Goal: Transaction & Acquisition: Purchase product/service

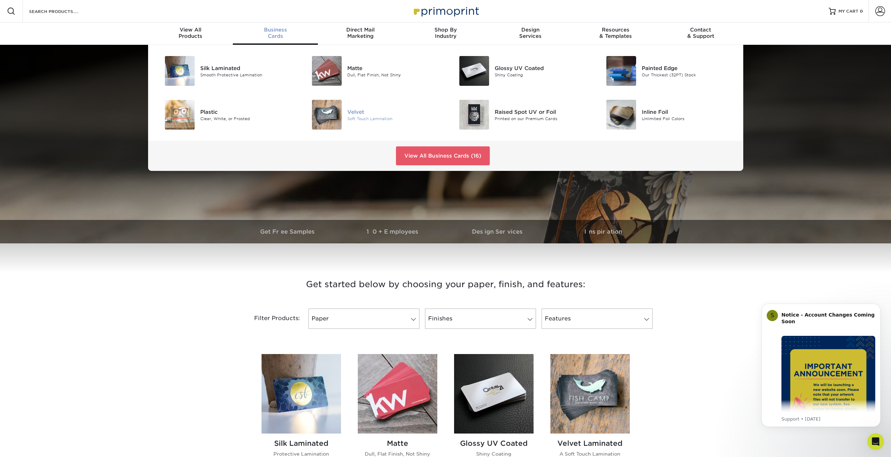
click at [360, 114] on div "Velvet" at bounding box center [393, 112] width 93 height 8
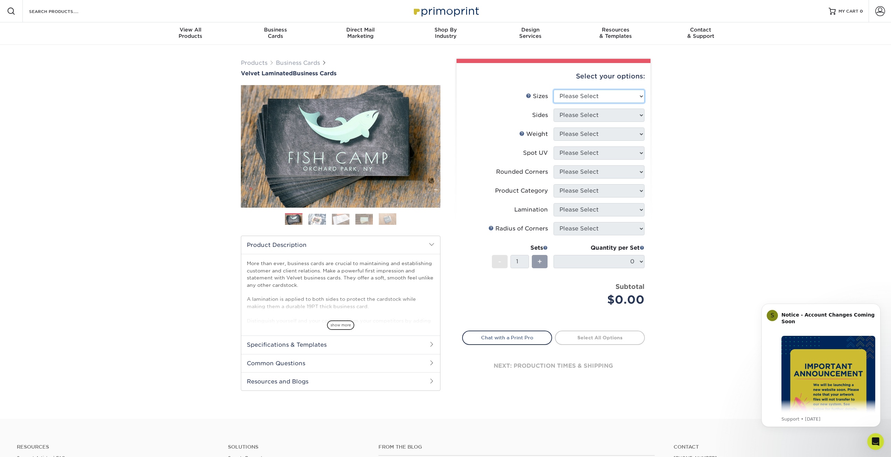
click at [634, 98] on select "Please Select 1.5" x 3.5" - Mini 1.75" x 3.5" - Mini 2" x 2" - Square 2" x 3" -…" at bounding box center [598, 96] width 91 height 13
select select "2.00x3.50"
click at [553, 90] on select "Please Select 1.5" x 3.5" - Mini 1.75" x 3.5" - Mini 2" x 2" - Square 2" x 3" -…" at bounding box center [598, 96] width 91 height 13
click at [604, 113] on select "Please Select Print Both Sides Print Front Only" at bounding box center [598, 114] width 91 height 13
select select "13abbda7-1d64-4f25-8bb2-c179b224825d"
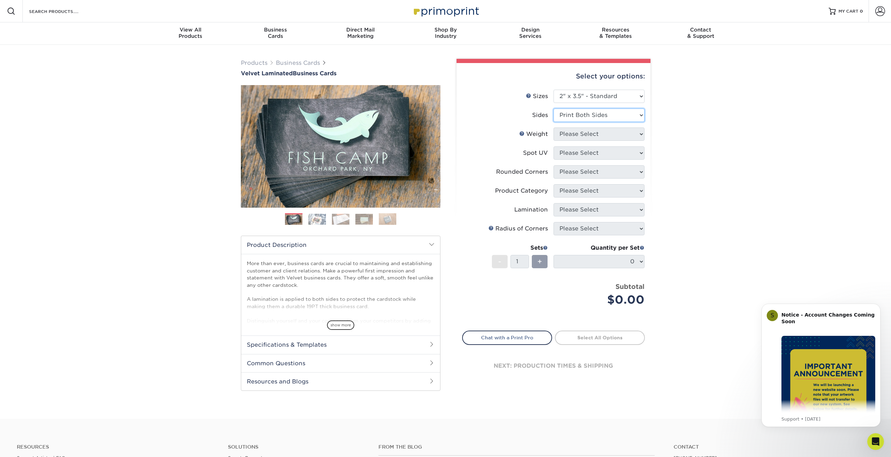
click at [553, 108] on select "Please Select Print Both Sides Print Front Only" at bounding box center [598, 114] width 91 height 13
click at [603, 134] on select "Please Select 16PT" at bounding box center [598, 133] width 91 height 13
select select "16PT"
click at [553, 127] on select "Please Select 16PT" at bounding box center [598, 133] width 91 height 13
click at [598, 136] on select "Please Select 16PT" at bounding box center [598, 133] width 91 height 13
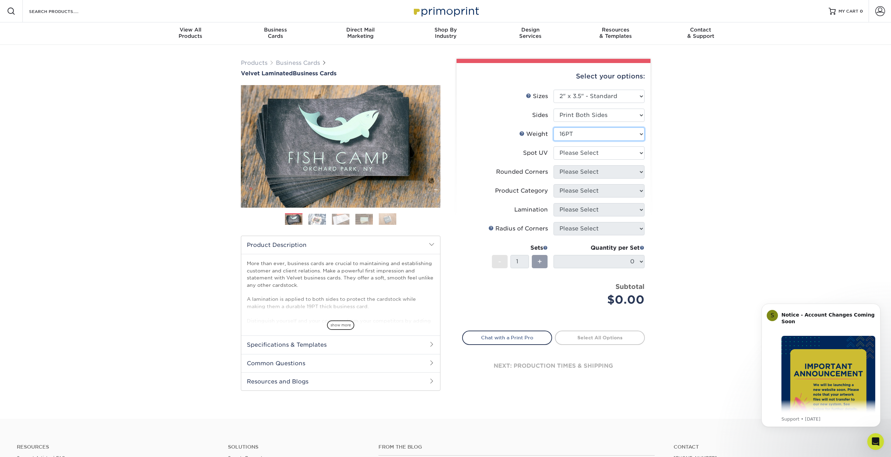
click at [598, 136] on select "Please Select 16PT" at bounding box center [598, 133] width 91 height 13
click at [590, 152] on select "Please Select No Spot UV Front and Back (Both Sides) Front Only Back Only" at bounding box center [598, 152] width 91 height 13
select select "0"
click at [553, 146] on select "Please Select No Spot UV Front and Back (Both Sides) Front Only Back Only" at bounding box center [598, 152] width 91 height 13
click at [589, 173] on select "Please Select Yes - Round 2 Corners Yes - Round 4 Corners No" at bounding box center [598, 171] width 91 height 13
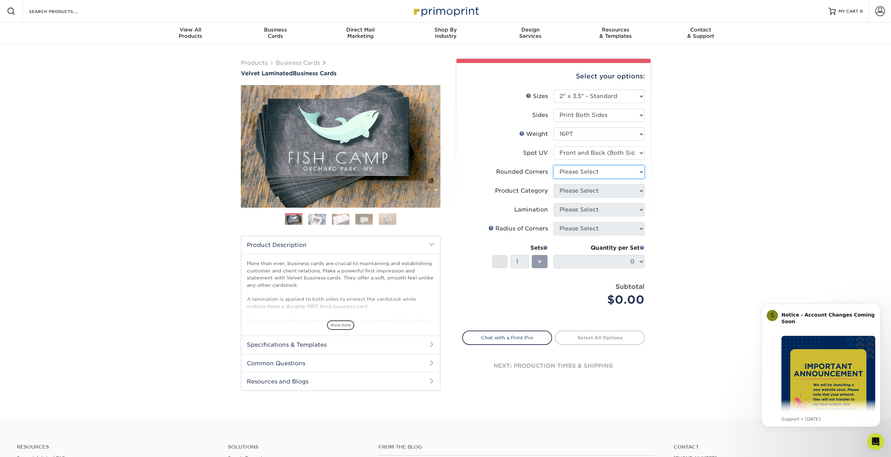
select select "0"
click at [553, 165] on select "Please Select Yes - Round 2 Corners Yes - Round 4 Corners No" at bounding box center [598, 171] width 91 height 13
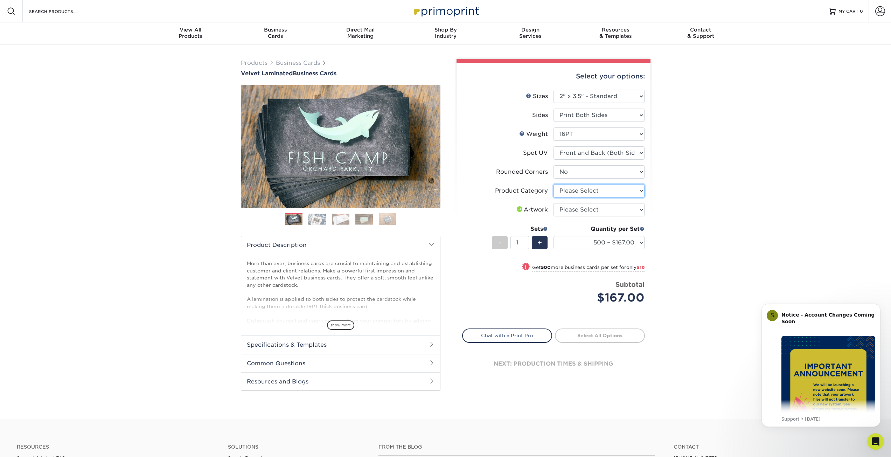
click at [583, 191] on select "Please Select Business Cards" at bounding box center [598, 190] width 91 height 13
select select "3b5148f1-0588-4f88-a218-97bcfdce65c1"
click at [553, 184] on select "Please Select Business Cards" at bounding box center [598, 190] width 91 height 13
click at [583, 209] on select "Please Select I will upload files I need a design - $100" at bounding box center [598, 209] width 91 height 13
select select "upload"
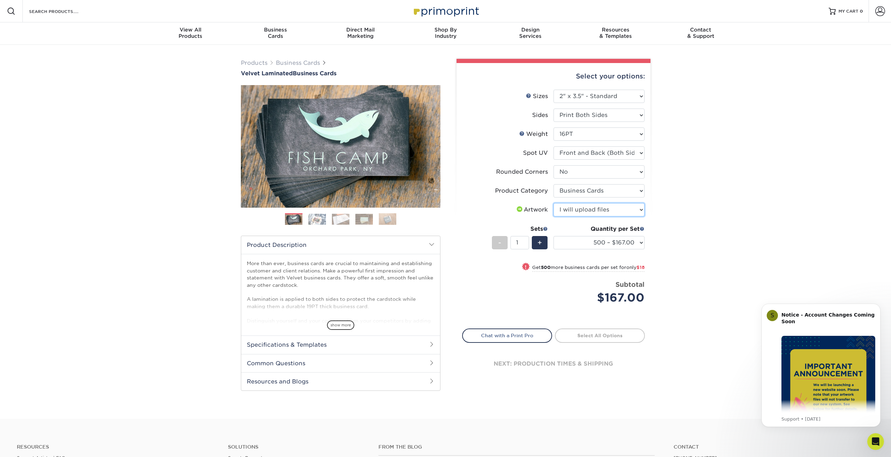
click at [553, 203] on select "Please Select I will upload files I need a design - $100" at bounding box center [598, 209] width 91 height 13
click at [523, 134] on link "Weight Help" at bounding box center [522, 134] width 6 height 6
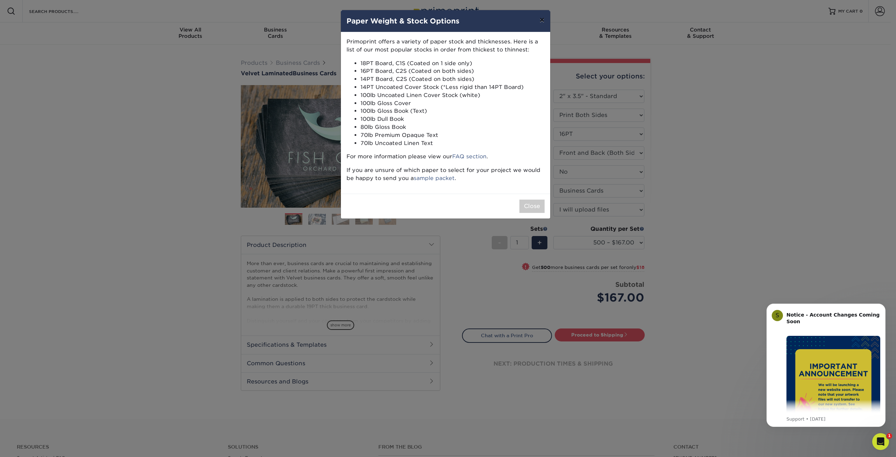
click at [542, 20] on button "×" at bounding box center [542, 20] width 16 height 20
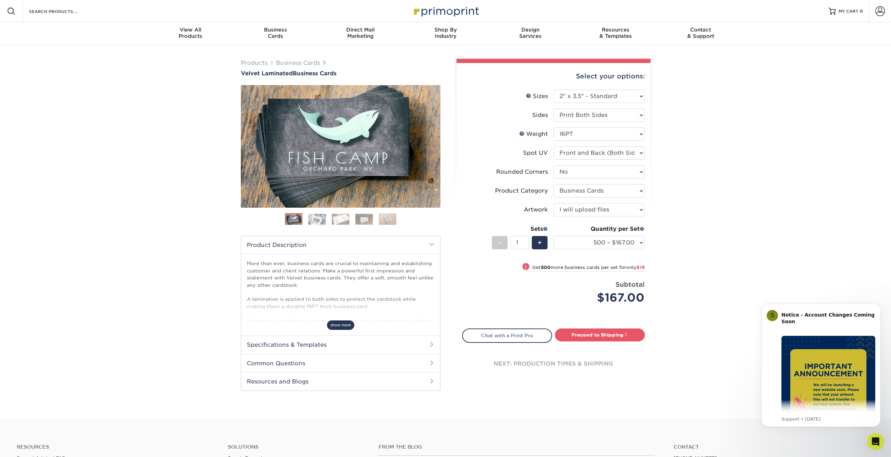
click at [347, 325] on span "show more" at bounding box center [340, 324] width 27 height 9
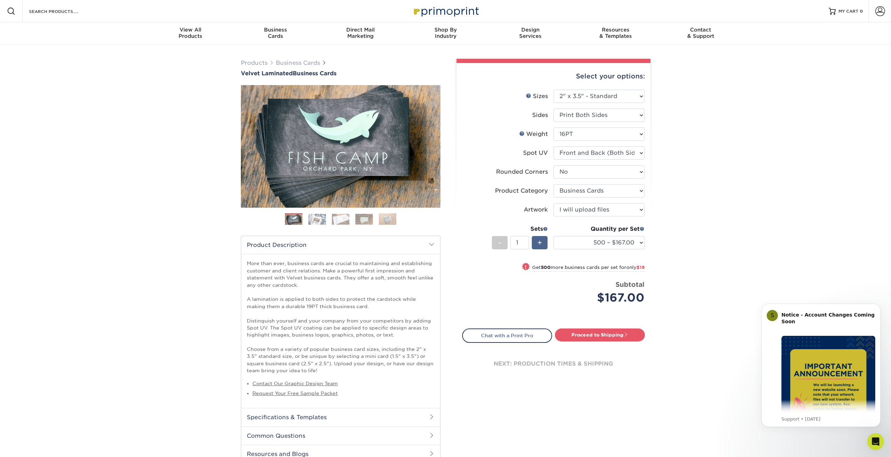
click at [539, 245] on span "+" at bounding box center [539, 242] width 5 height 10
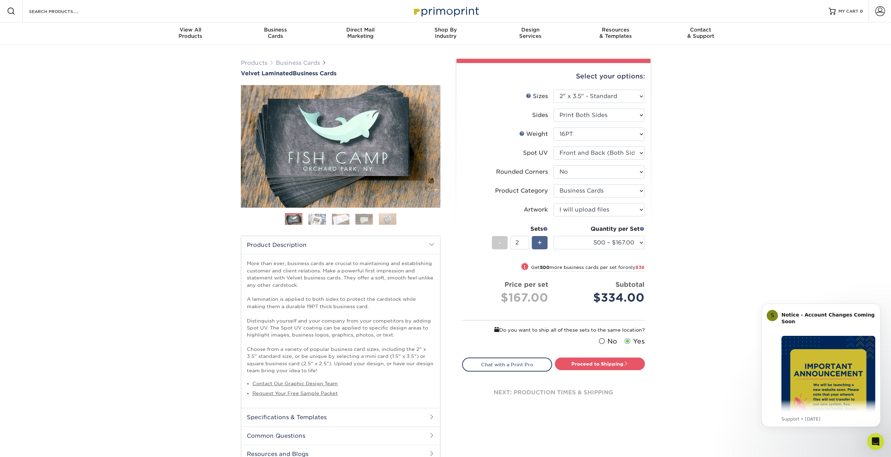
click at [539, 245] on span "+" at bounding box center [539, 242] width 5 height 10
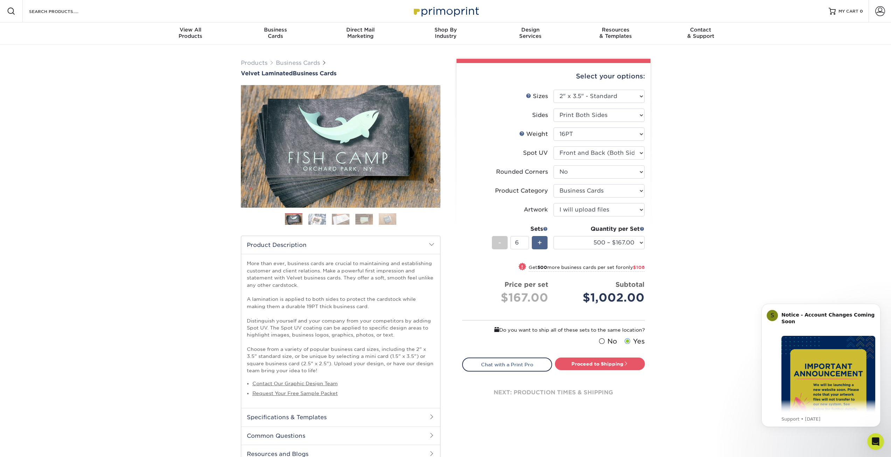
type input "7"
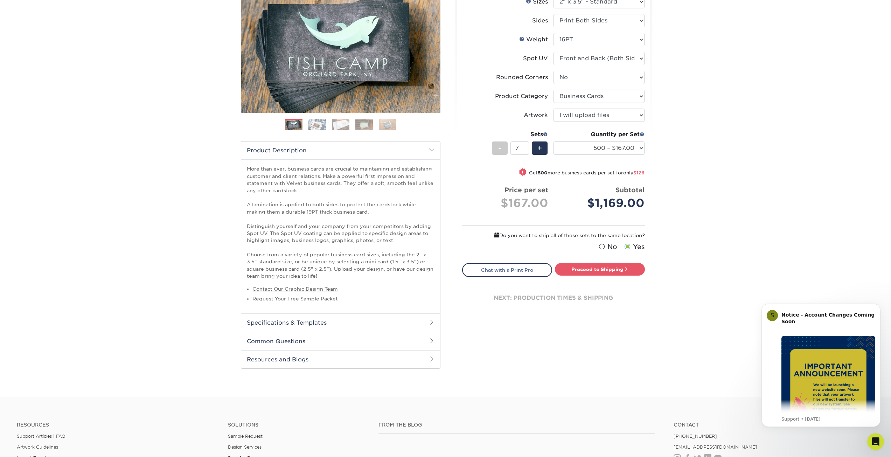
scroll to position [105, 0]
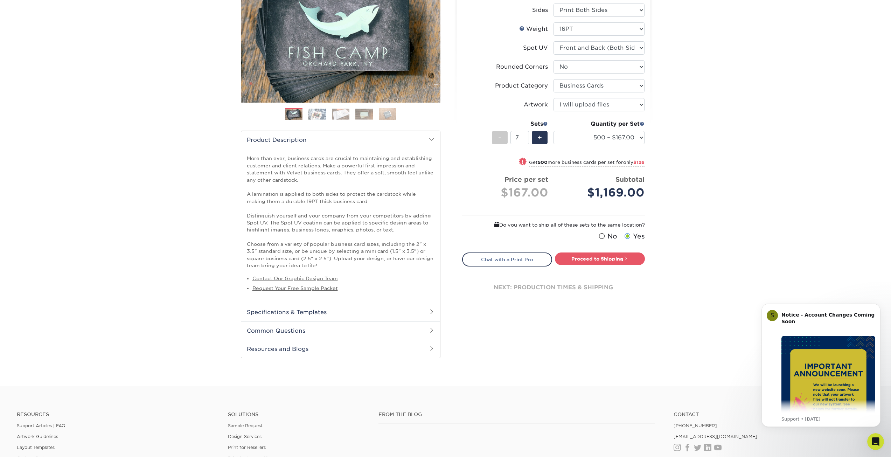
click at [432, 310] on span at bounding box center [432, 312] width 6 height 6
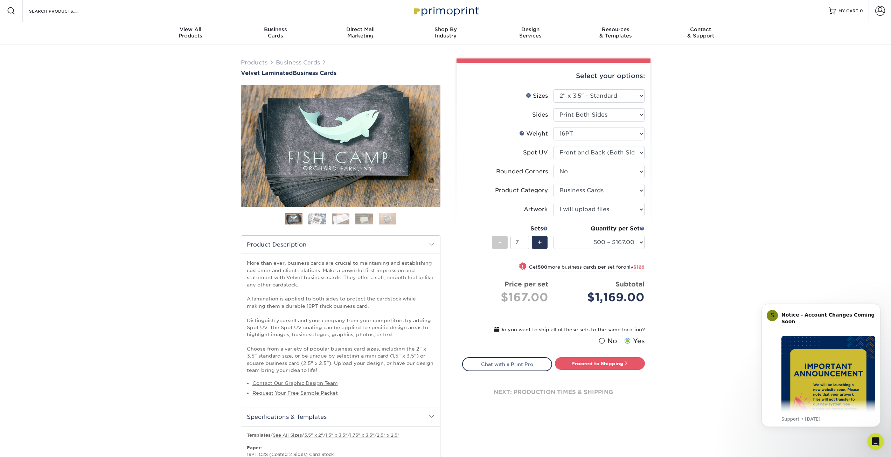
scroll to position [0, 0]
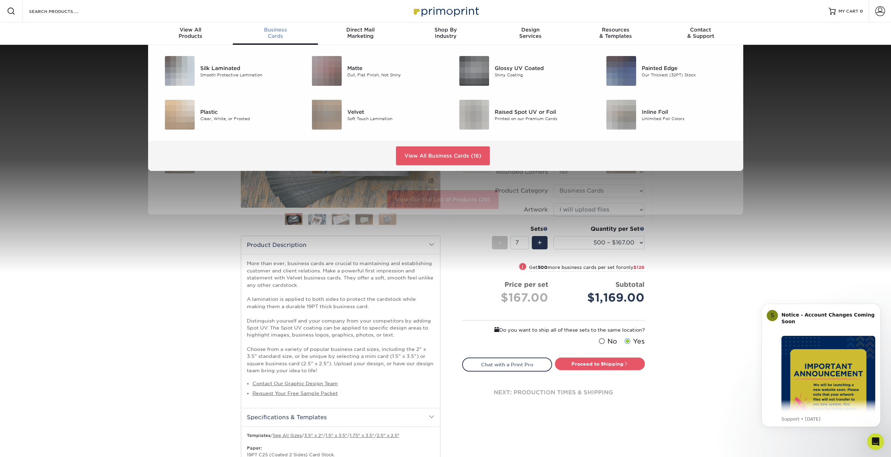
click at [281, 31] on span "Business" at bounding box center [275, 30] width 85 height 6
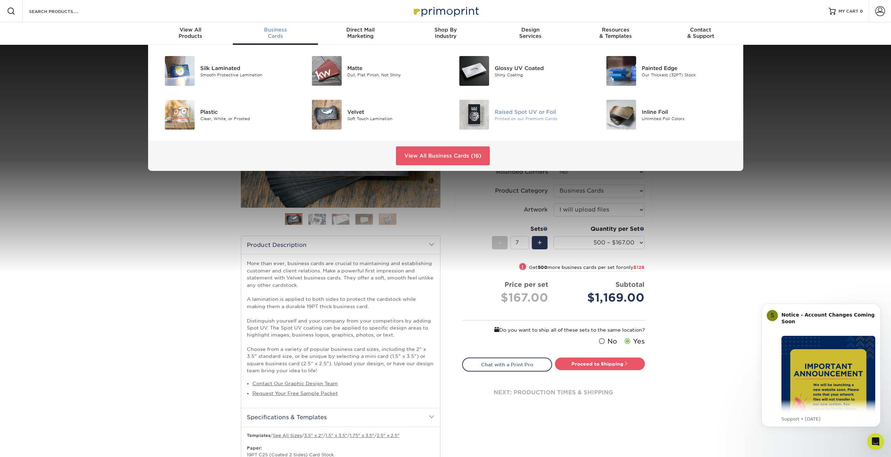
click at [523, 115] on div "Printed on our Premium Cards" at bounding box center [541, 118] width 93 height 6
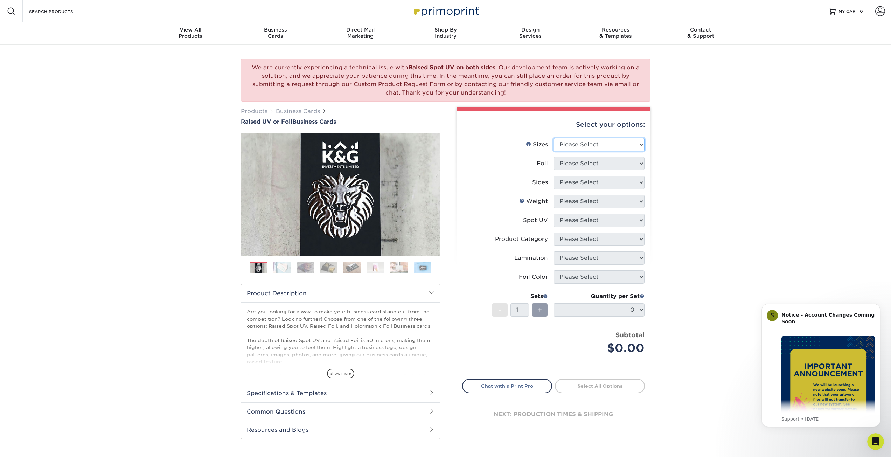
click at [580, 145] on select "Please Select 2" x 3.5" - Standard" at bounding box center [598, 144] width 91 height 13
select select "2.00x3.50"
click at [553, 138] on select "Please Select 2" x 3.5" - Standard" at bounding box center [598, 144] width 91 height 13
click at [579, 163] on select "Please Select No Yes" at bounding box center [598, 163] width 91 height 13
drag, startPoint x: 519, startPoint y: 174, endPoint x: 524, endPoint y: 177, distance: 5.2
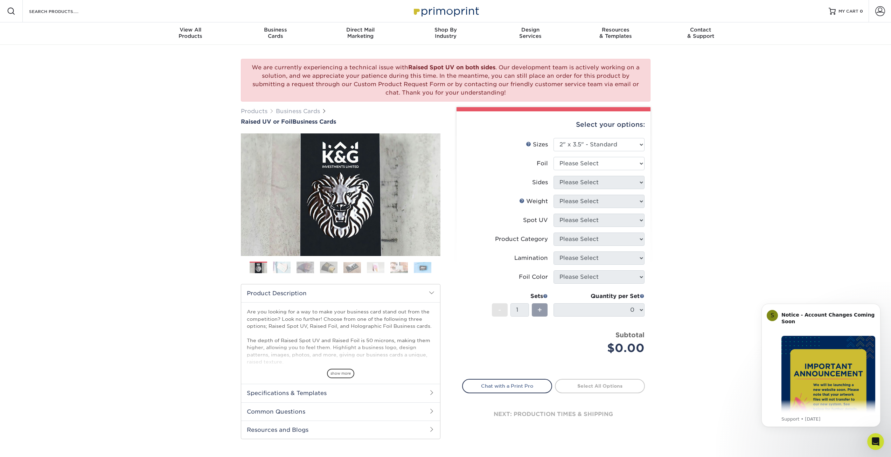
click at [519, 174] on li "Foil Please Select No Yes" at bounding box center [553, 166] width 182 height 19
click at [595, 227] on li "Spot UV Please Select" at bounding box center [553, 222] width 182 height 19
click at [584, 167] on select "Please Select No Yes" at bounding box center [598, 163] width 91 height 13
select select "1"
click at [553, 157] on select "Please Select No Yes" at bounding box center [598, 163] width 91 height 13
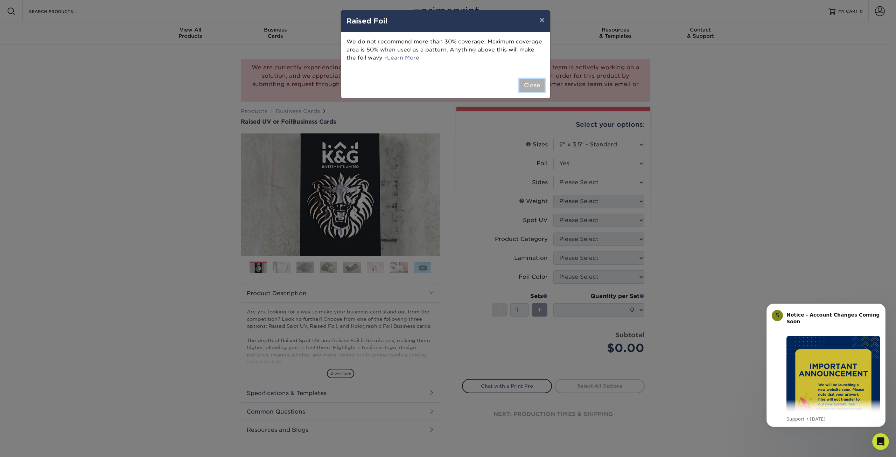
click at [529, 86] on button "Close" at bounding box center [531, 85] width 25 height 13
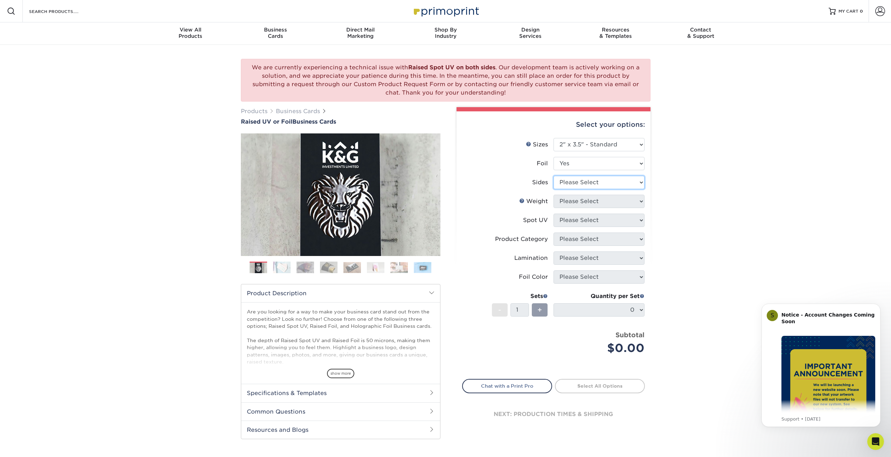
click at [576, 180] on select "Please Select Print Both Sides - Foil Both Sides Print Both Sides - Foil Front …" at bounding box center [598, 182] width 91 height 13
select select "e9e9dfb3-fba1-4d60-972c-fd9ca5904d33"
click at [553, 176] on select "Please Select Print Both Sides - Foil Both Sides Print Both Sides - Foil Front …" at bounding box center [598, 182] width 91 height 13
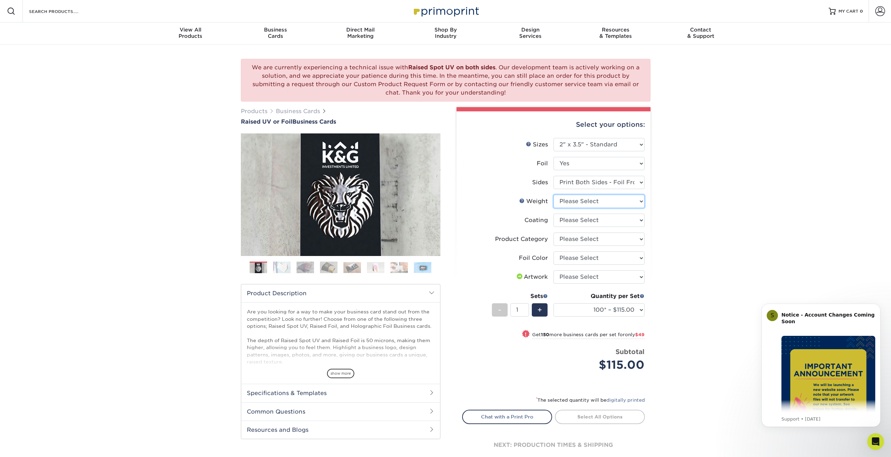
click at [577, 202] on select "Please Select 16PT" at bounding box center [598, 201] width 91 height 13
select select "16PT"
click at [553, 195] on select "Please Select 16PT" at bounding box center [598, 201] width 91 height 13
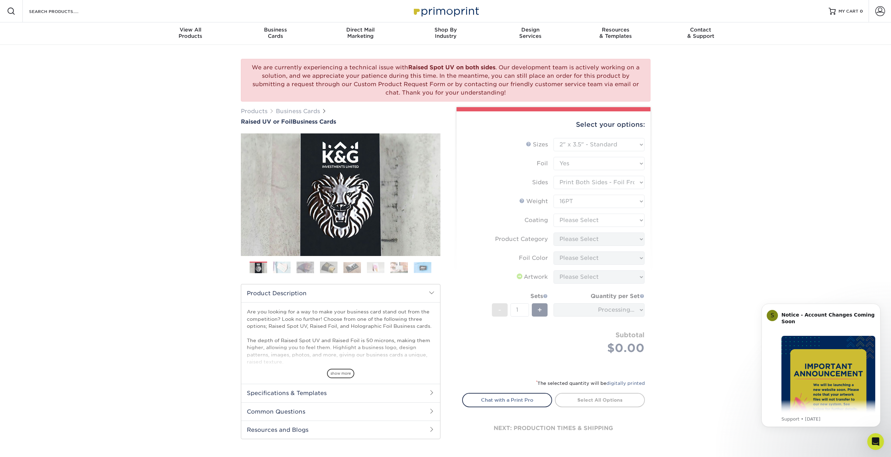
click at [575, 220] on form "Sizes Help Sizes Please Select 2" x 3.5" - Standard Foil Please Select" at bounding box center [553, 254] width 183 height 233
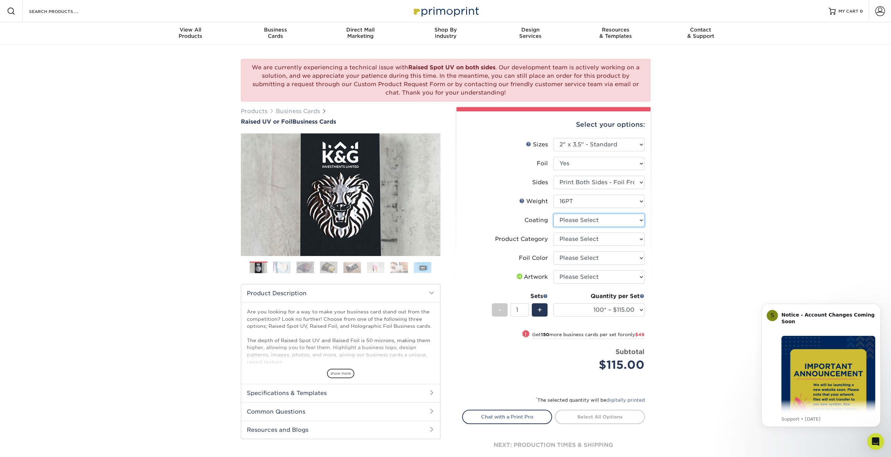
click at [575, 220] on select at bounding box center [598, 219] width 91 height 13
select select "3e7618de-abca-4bda-9f97-8b9129e913d8"
click at [553, 213] on select at bounding box center [598, 219] width 91 height 13
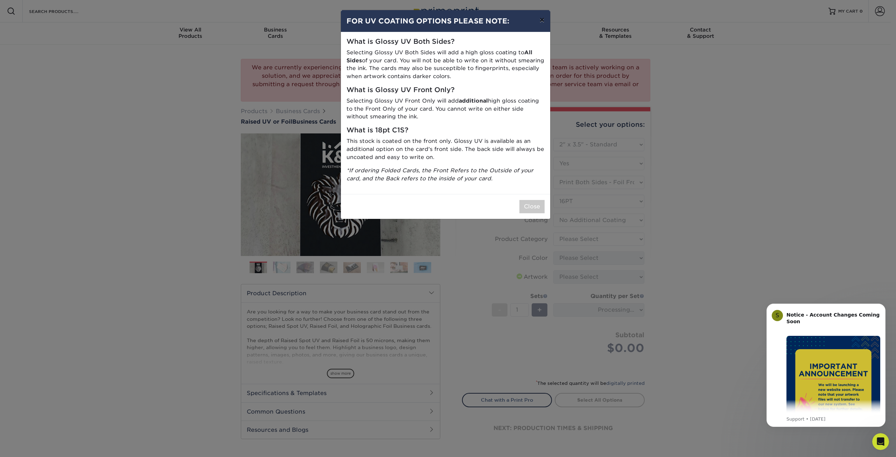
click at [540, 21] on button "×" at bounding box center [542, 20] width 16 height 20
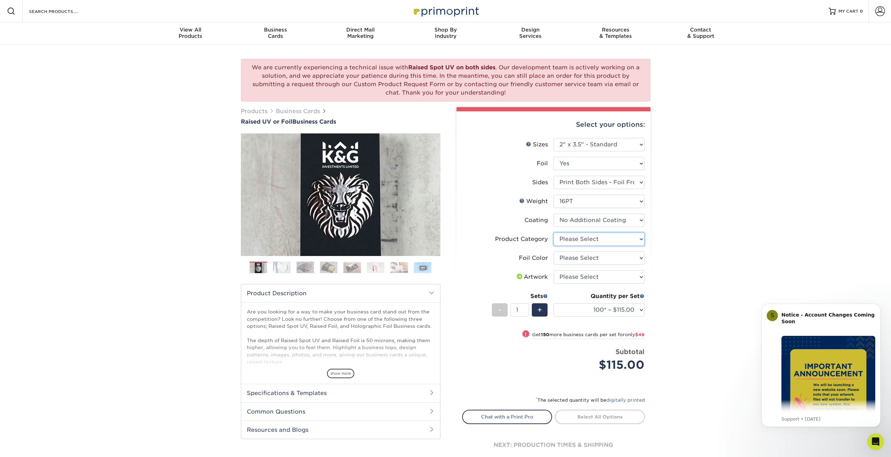
click at [586, 241] on select "Please Select Business Cards" at bounding box center [598, 238] width 91 height 13
select select "3b5148f1-0588-4f88-a218-97bcfdce65c1"
click at [553, 232] on select "Please Select Business Cards" at bounding box center [598, 238] width 91 height 13
click at [583, 260] on select "Please Select Silver Foil Gold Foil Holographic Foil" at bounding box center [598, 257] width 91 height 13
click at [584, 182] on select "Please Select Print Both Sides - Foil Both Sides Print Both Sides - Foil Front …" at bounding box center [598, 182] width 91 height 13
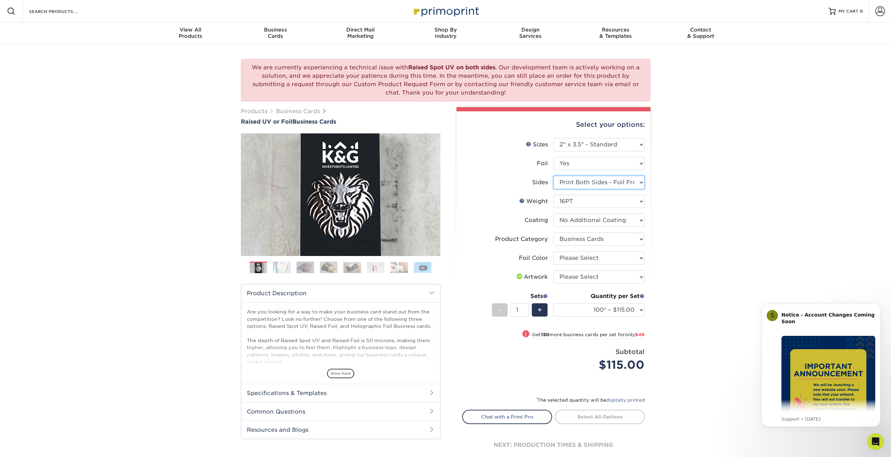
click at [584, 182] on select "Please Select Print Both Sides - Foil Both Sides Print Both Sides - Foil Front …" at bounding box center [598, 182] width 91 height 13
click at [585, 257] on select "Please Select Silver Foil Gold Foil Holographic Foil" at bounding box center [598, 257] width 91 height 13
select select "070be916-f238-4bbb-84b5-b64a15a64c9f"
click at [553, 251] on select "Please Select Silver Foil Gold Foil Holographic Foil" at bounding box center [598, 257] width 91 height 13
click at [587, 279] on select "Please Select I will upload files I need a design - $100" at bounding box center [598, 276] width 91 height 13
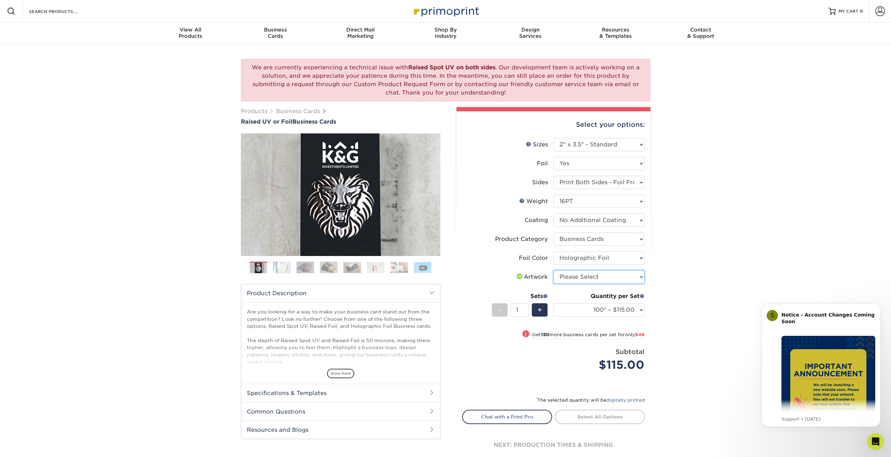
select select "upload"
click at [553, 270] on select "Please Select I will upload files I need a design - $100" at bounding box center [598, 276] width 91 height 13
click at [575, 222] on select at bounding box center [598, 219] width 91 height 13
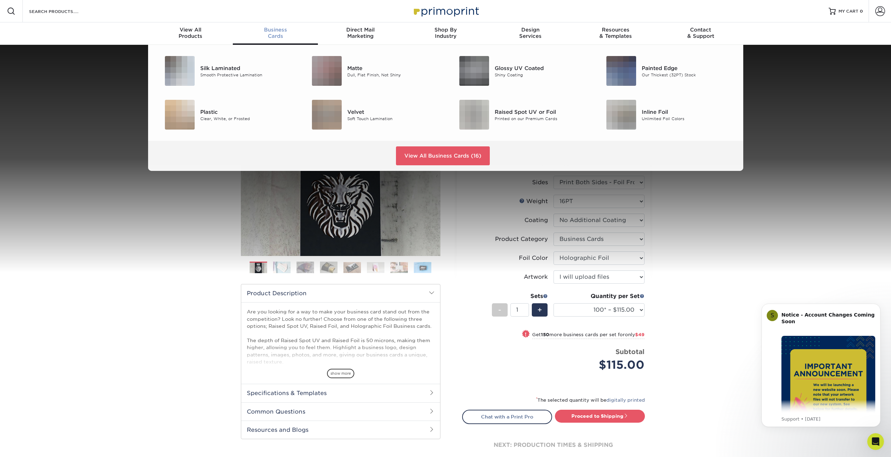
click at [269, 30] on span "Business" at bounding box center [275, 30] width 85 height 6
click at [351, 113] on div "Velvet" at bounding box center [393, 112] width 93 height 8
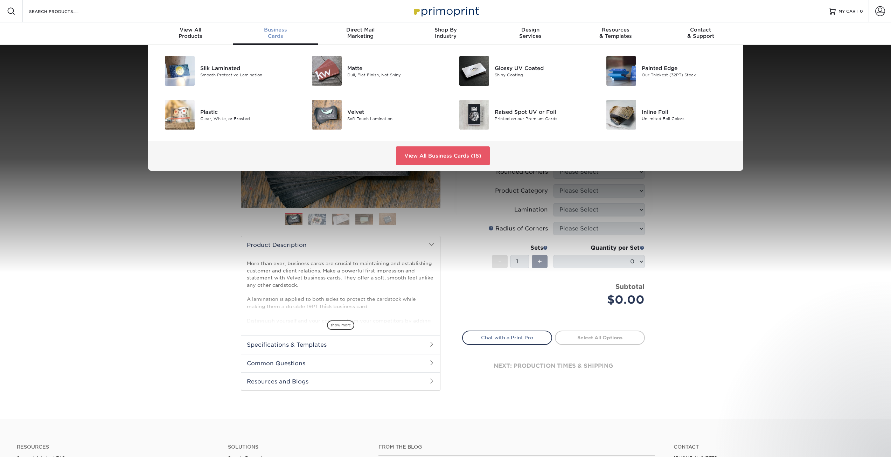
click at [273, 33] on div "Business Cards" at bounding box center [275, 33] width 85 height 13
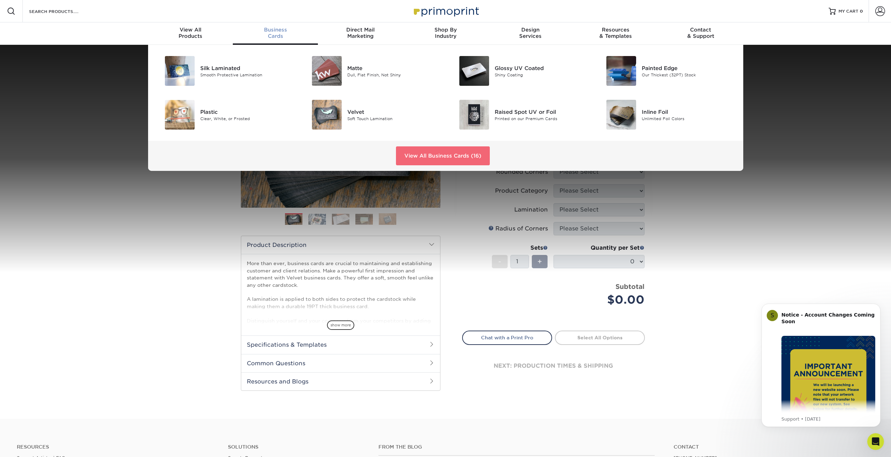
click at [441, 158] on link "View All Business Cards (16)" at bounding box center [443, 155] width 94 height 19
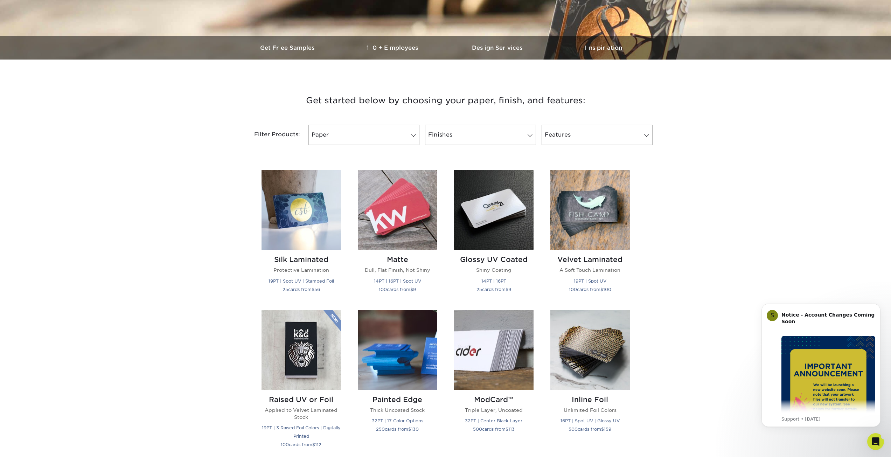
scroll to position [175, 0]
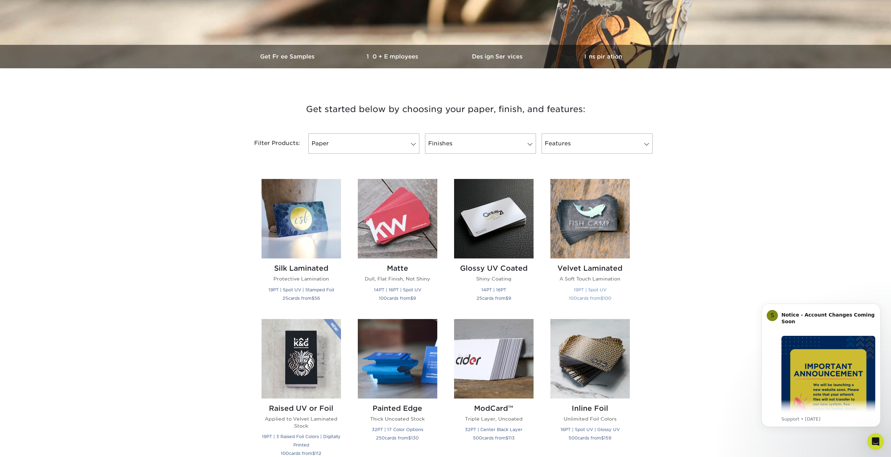
click at [597, 268] on h2 "Velvet Laminated" at bounding box center [589, 268] width 79 height 8
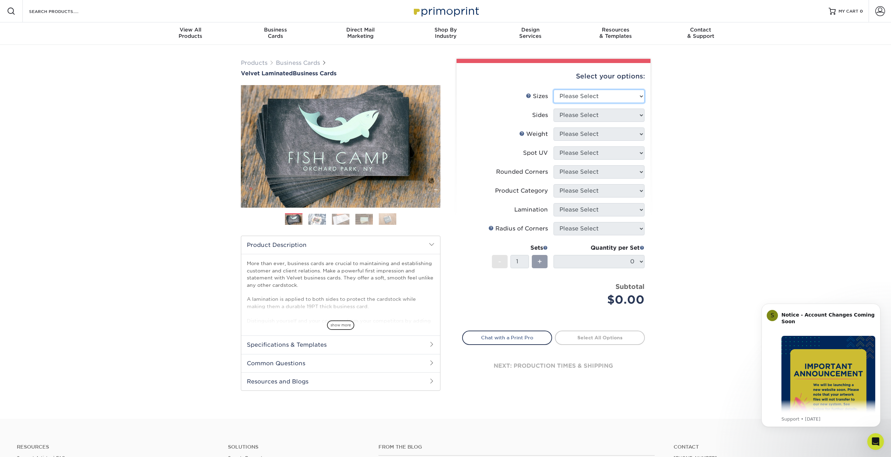
click at [588, 99] on select "Please Select 1.5" x 3.5" - Mini 1.75" x 3.5" - Mini 2" x 2" - Square 2" x 3" -…" at bounding box center [598, 96] width 91 height 13
select select "2.00x3.50"
click at [553, 90] on select "Please Select 1.5" x 3.5" - Mini 1.75" x 3.5" - Mini 2" x 2" - Square 2" x 3" -…" at bounding box center [598, 96] width 91 height 13
click at [583, 117] on select "Please Select Print Both Sides Print Front Only" at bounding box center [598, 114] width 91 height 13
select select "13abbda7-1d64-4f25-8bb2-c179b224825d"
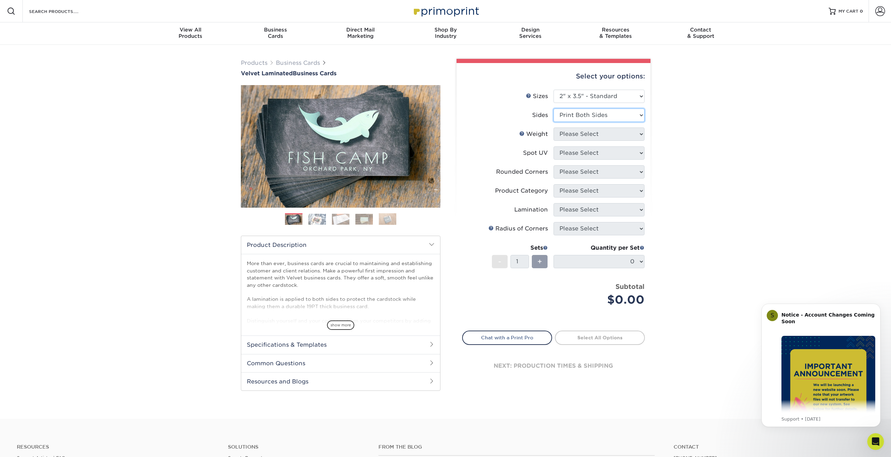
click at [553, 108] on select "Please Select Print Both Sides Print Front Only" at bounding box center [598, 114] width 91 height 13
click at [583, 134] on select "Please Select 16PT" at bounding box center [598, 133] width 91 height 13
select select "16PT"
click at [553, 127] on select "Please Select 16PT" at bounding box center [598, 133] width 91 height 13
click at [578, 154] on select "Please Select No Spot UV Front and Back (Both Sides) Front Only Back Only" at bounding box center [598, 152] width 91 height 13
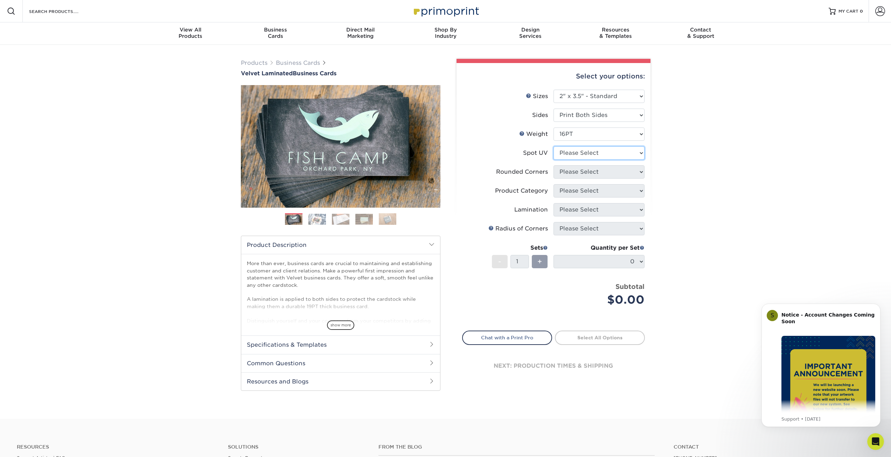
select select "0"
click at [553, 146] on select "Please Select No Spot UV Front and Back (Both Sides) Front Only Back Only" at bounding box center [598, 152] width 91 height 13
click at [577, 174] on select "Please Select Yes - Round 2 Corners Yes - Round 4 Corners No" at bounding box center [598, 171] width 91 height 13
select select "0"
click at [553, 165] on select "Please Select Yes - Round 2 Corners Yes - Round 4 Corners No" at bounding box center [598, 171] width 91 height 13
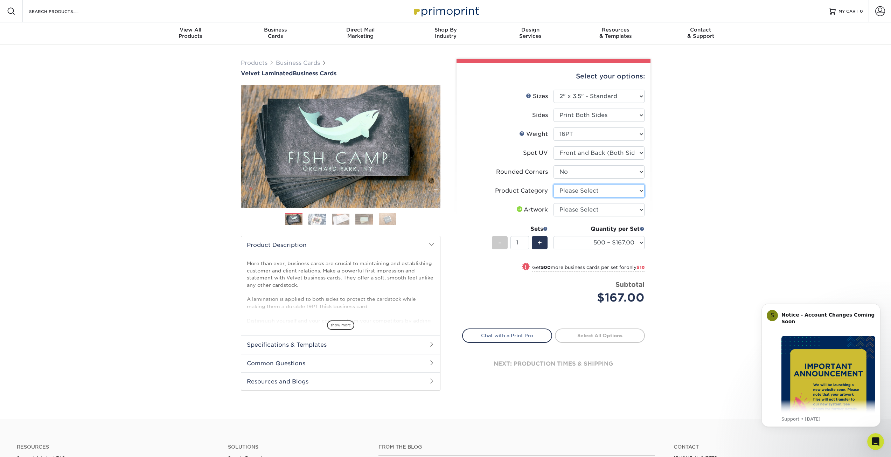
click at [579, 193] on select "Please Select Business Cards" at bounding box center [598, 190] width 91 height 13
select select "3b5148f1-0588-4f88-a218-97bcfdce65c1"
click at [553, 184] on select "Please Select Business Cards" at bounding box center [598, 190] width 91 height 13
click at [578, 208] on select "Please Select I will upload files I need a design - $100" at bounding box center [598, 209] width 91 height 13
select select "upload"
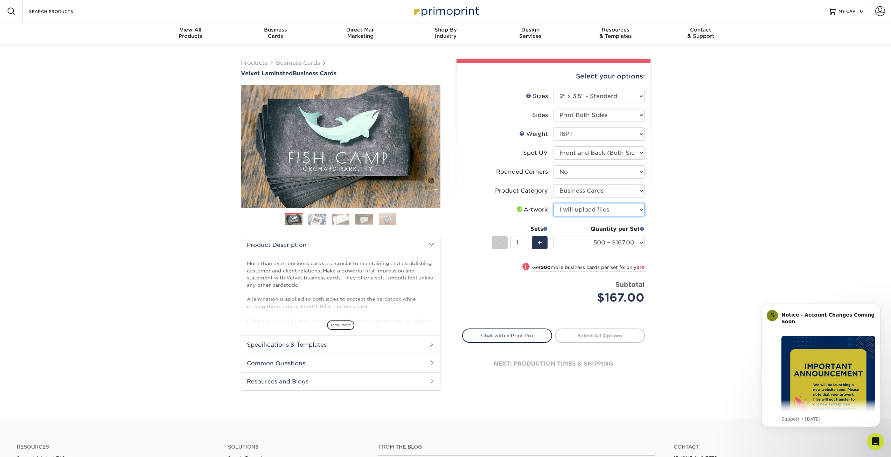
click at [553, 203] on select "Please Select I will upload files I need a design - $100" at bounding box center [598, 209] width 91 height 13
click at [600, 173] on select "Please Select Yes - Round 2 Corners Yes - Round 4 Corners No" at bounding box center [598, 171] width 91 height 13
select select "76a3b848-63b4-4449-aad1-d9e81d5a60f5"
click at [553, 165] on select "Please Select Yes - Round 2 Corners Yes - Round 4 Corners No" at bounding box center [598, 171] width 91 height 13
select select "-1"
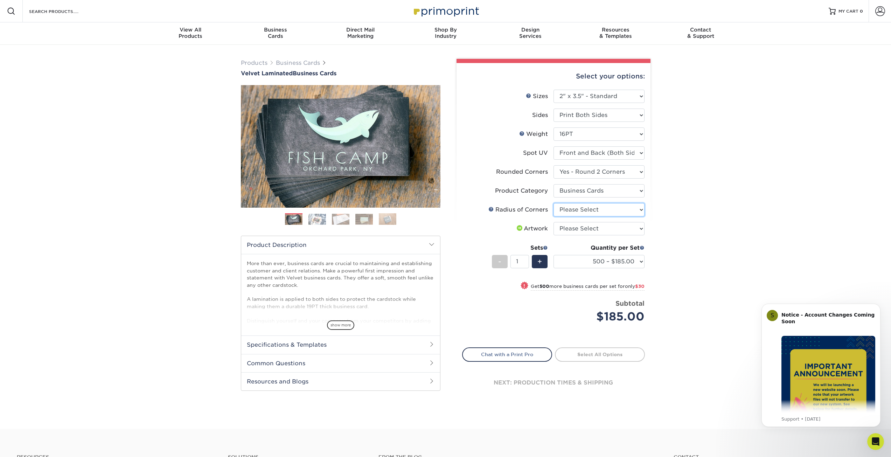
click at [603, 206] on select "Please Select Rounded 1/8" Rounded 1/4"" at bounding box center [598, 209] width 91 height 13
click at [596, 171] on select "Please Select Yes - Round 2 Corners Yes - Round 4 Corners No" at bounding box center [598, 171] width 91 height 13
select select "0"
click at [553, 165] on select "Please Select Yes - Round 2 Corners Yes - Round 4 Corners No" at bounding box center [598, 171] width 91 height 13
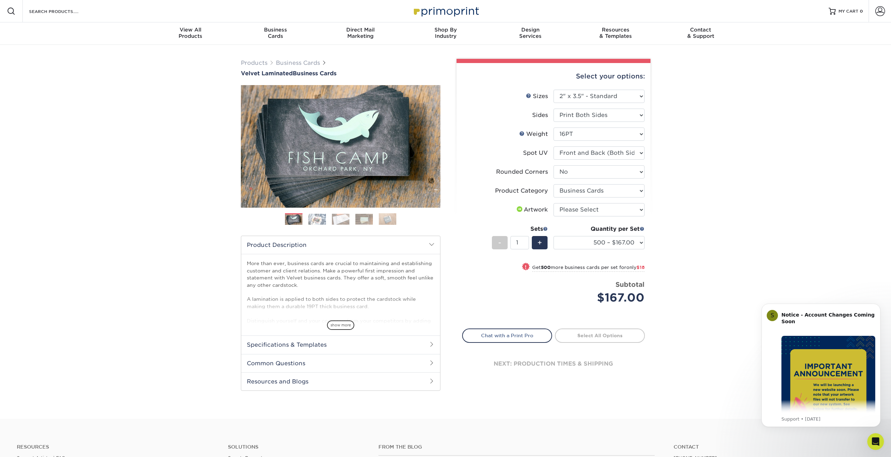
click at [429, 363] on span at bounding box center [432, 363] width 6 height 6
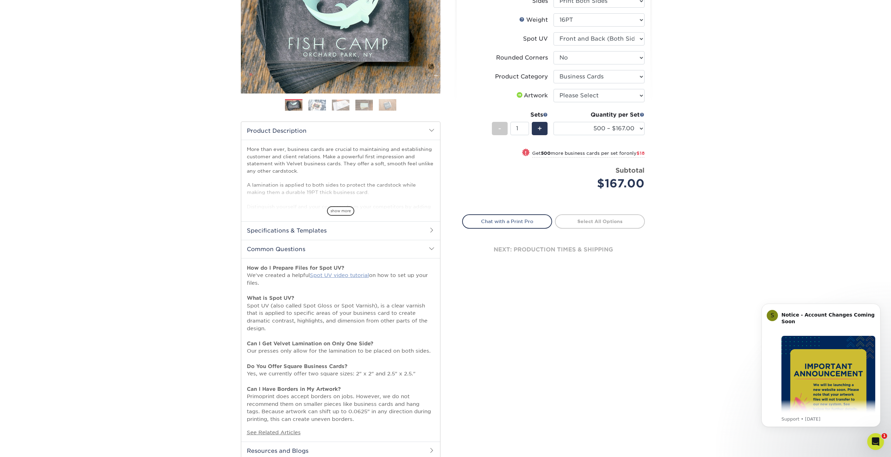
scroll to position [70, 0]
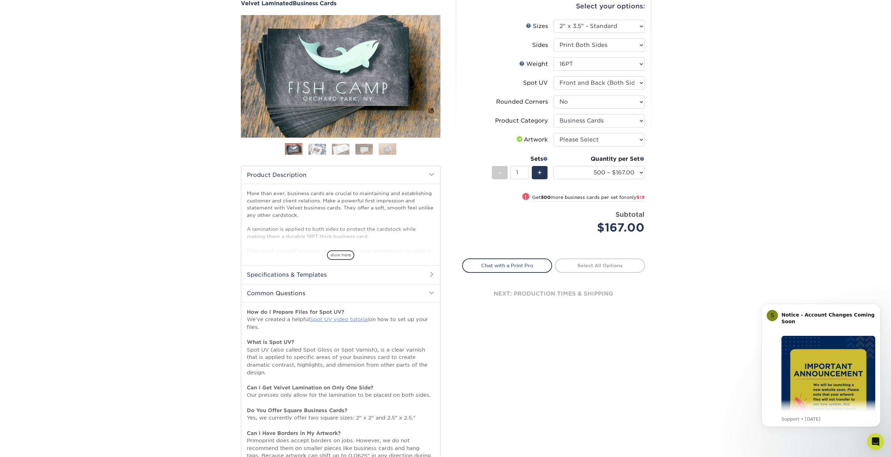
click at [345, 318] on link "Spot UV video tutorial" at bounding box center [339, 319] width 59 height 6
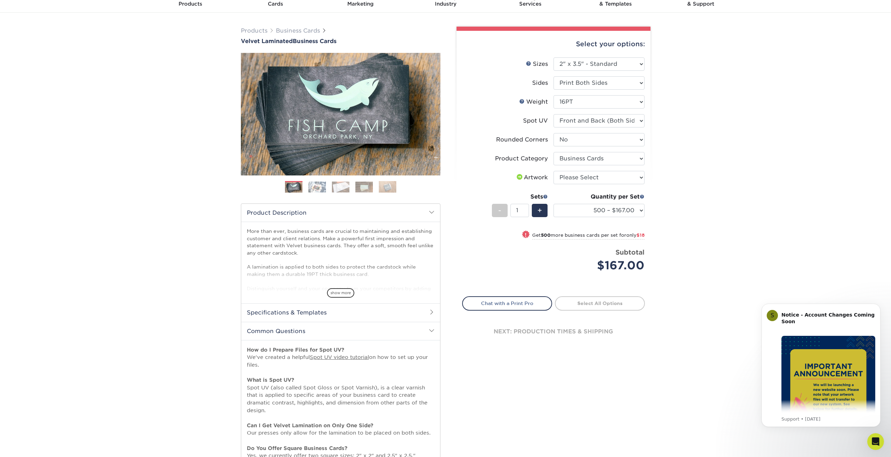
scroll to position [0, 0]
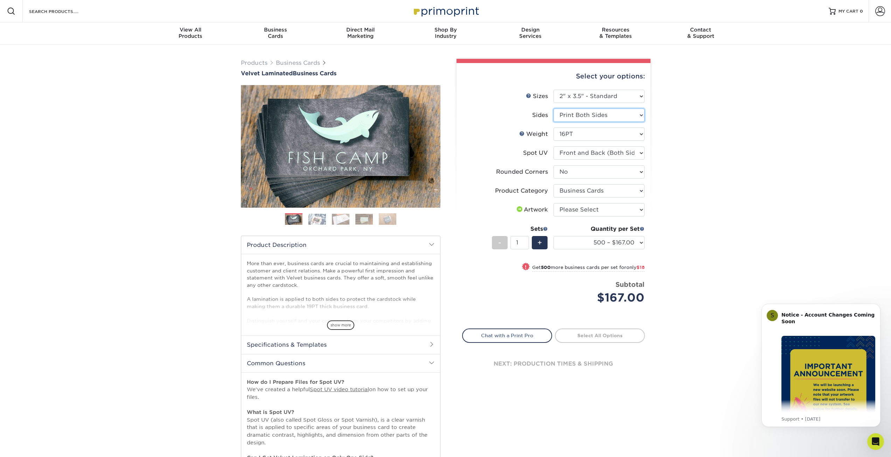
click at [618, 115] on select "Please Select Print Both Sides Print Front Only" at bounding box center [598, 114] width 91 height 13
click at [602, 155] on select "Please Select No Spot UV Front and Back (Both Sides) Front Only Back Only" at bounding box center [598, 152] width 91 height 13
select select "3"
click at [553, 146] on select "Please Select No Spot UV Front and Back (Both Sides) Front Only Back Only" at bounding box center [598, 152] width 91 height 13
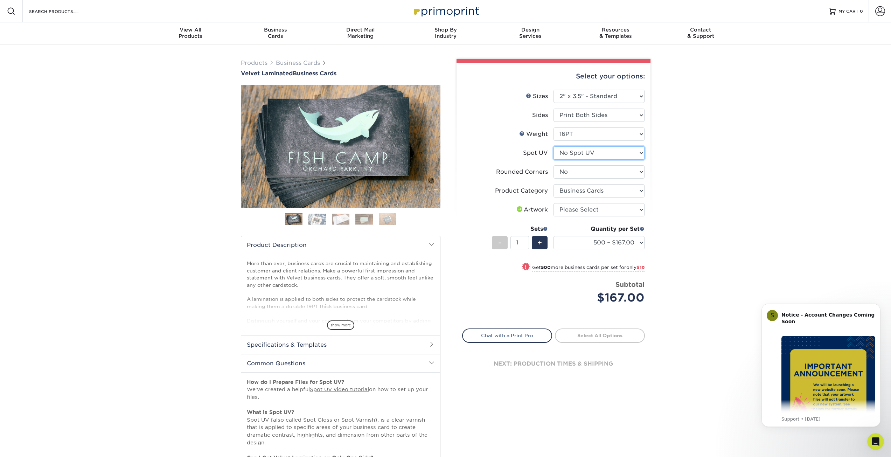
select select "-1"
select select
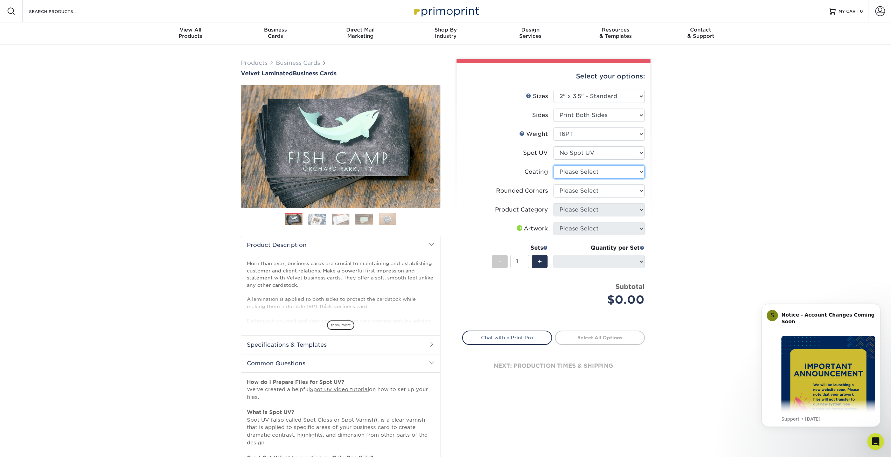
click at [595, 173] on select at bounding box center [598, 171] width 91 height 13
click at [593, 172] on select at bounding box center [598, 171] width 91 height 13
click at [593, 155] on select "Please Select No Spot UV Front and Back (Both Sides) Front Only Back Only" at bounding box center [598, 152] width 91 height 13
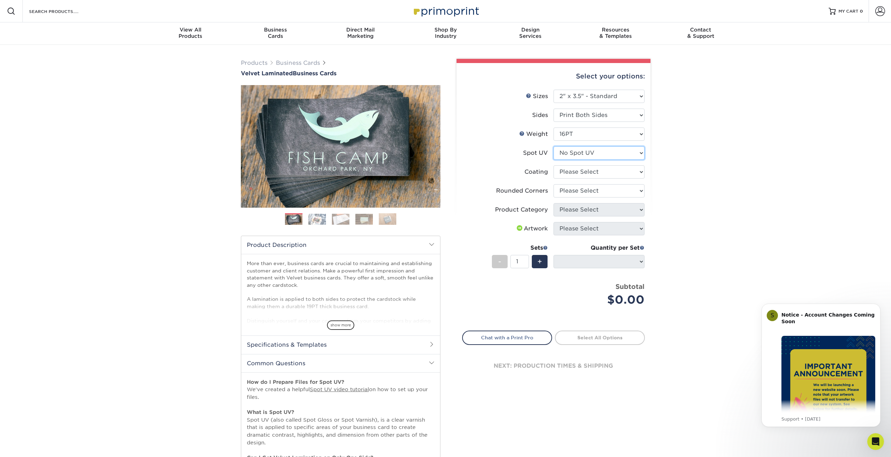
select select "1"
click at [553, 146] on select "Please Select No Spot UV Front and Back (Both Sides) Front Only Back Only" at bounding box center [598, 152] width 91 height 13
select select
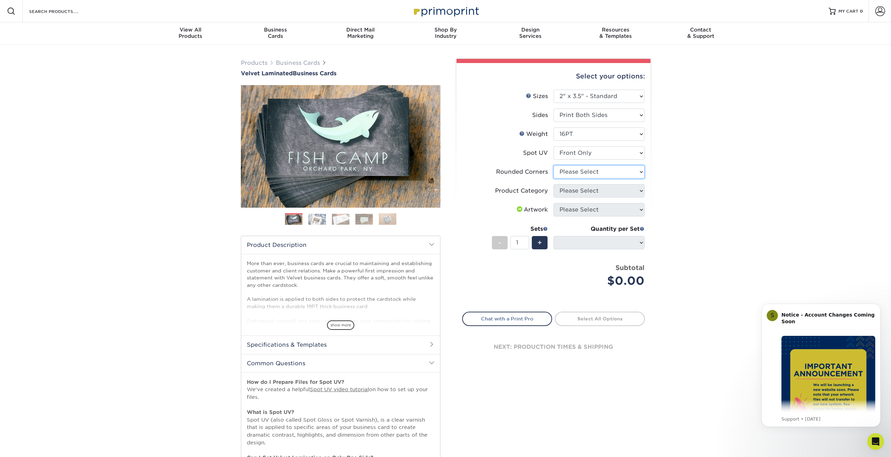
click at [589, 175] on select "Please Select Yes - Round 2 Corners Yes - Round 4 Corners No" at bounding box center [598, 171] width 91 height 13
select select "0"
click at [553, 165] on select "Please Select Yes - Round 2 Corners Yes - Round 4 Corners No" at bounding box center [598, 171] width 91 height 13
select select "-1"
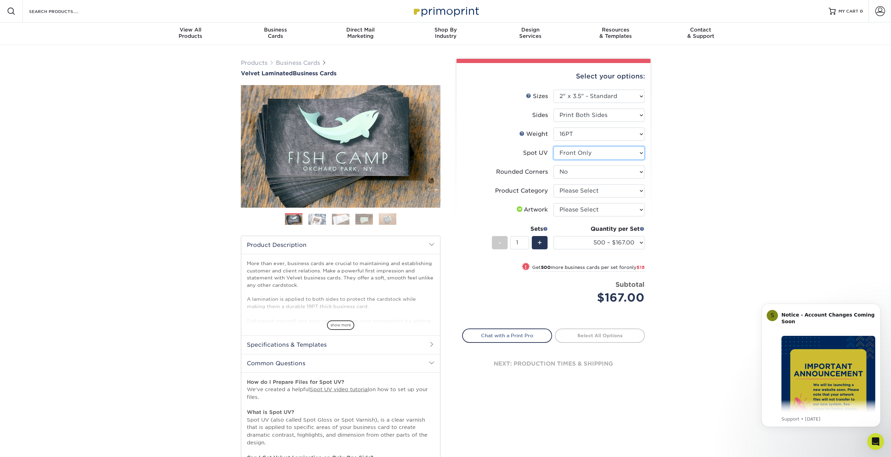
click at [581, 154] on select "Please Select No Spot UV Front and Back (Both Sides) Front Only Back Only" at bounding box center [598, 152] width 91 height 13
select select "0"
click at [553, 146] on select "Please Select No Spot UV Front and Back (Both Sides) Front Only Back Only" at bounding box center [598, 152] width 91 height 13
select select "-1"
select select
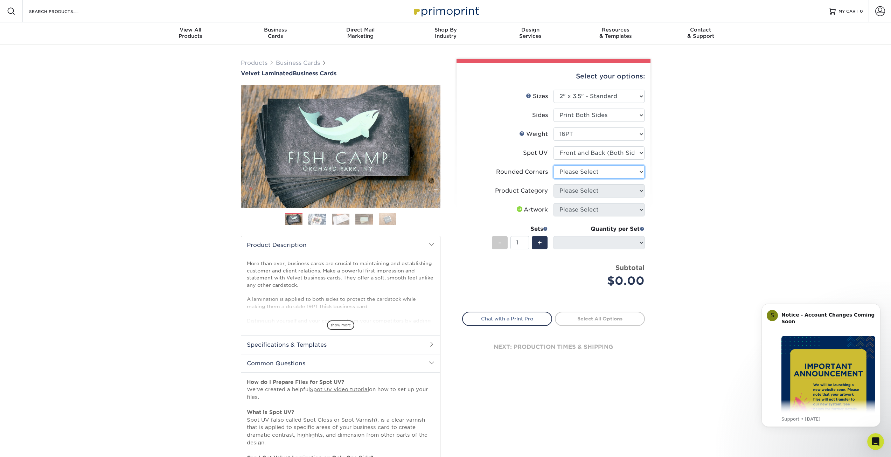
click at [567, 173] on select "Please Select Yes - Round 2 Corners Yes - Round 4 Corners No" at bounding box center [598, 171] width 91 height 13
select select "0"
click at [553, 165] on select "Please Select Yes - Round 2 Corners Yes - Round 4 Corners No" at bounding box center [598, 171] width 91 height 13
select select "-1"
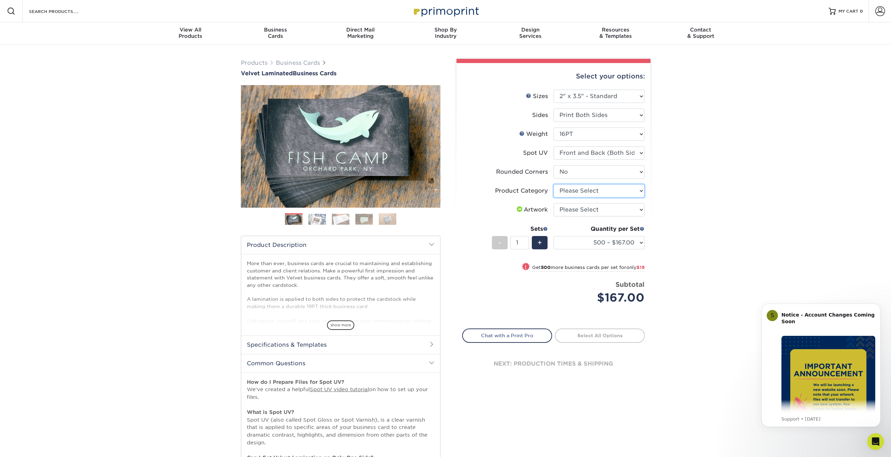
click at [571, 192] on select "Please Select Business Cards" at bounding box center [598, 190] width 91 height 13
select select "3b5148f1-0588-4f88-a218-97bcfdce65c1"
click at [553, 184] on select "Please Select Business Cards" at bounding box center [598, 190] width 91 height 13
click at [570, 209] on select "Please Select I will upload files I need a design - $100" at bounding box center [598, 209] width 91 height 13
select select "upload"
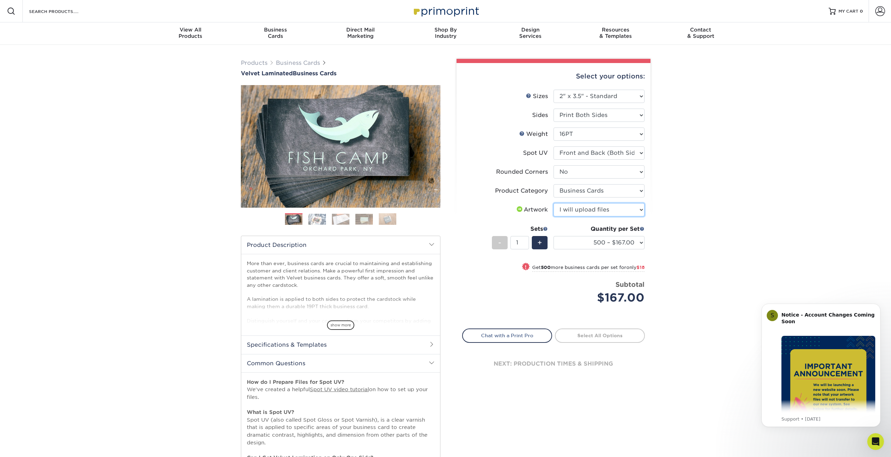
click at [553, 203] on select "Please Select I will upload files I need a design - $100" at bounding box center [598, 209] width 91 height 13
click at [498, 213] on label "Artwork" at bounding box center [507, 209] width 91 height 13
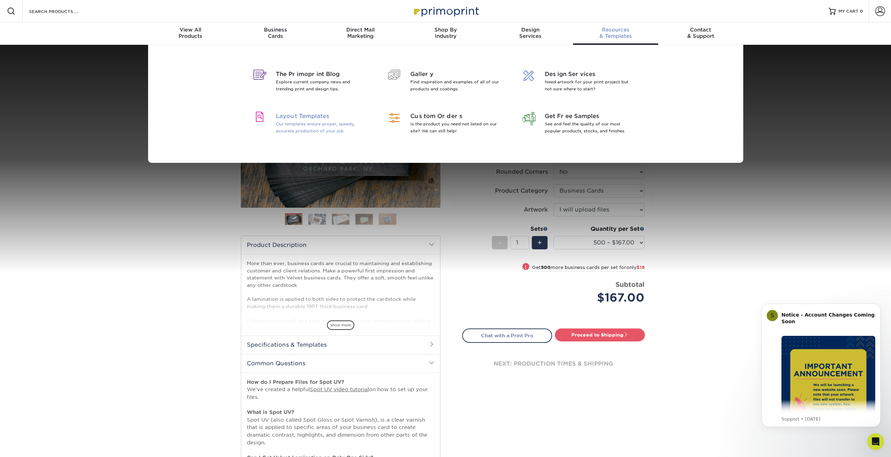
click at [310, 115] on span "Layout Templates" at bounding box center [321, 116] width 91 height 8
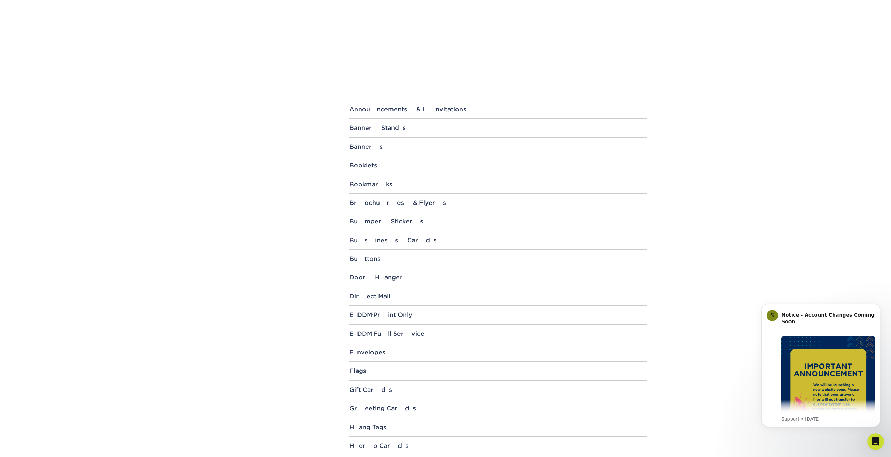
scroll to position [210, 0]
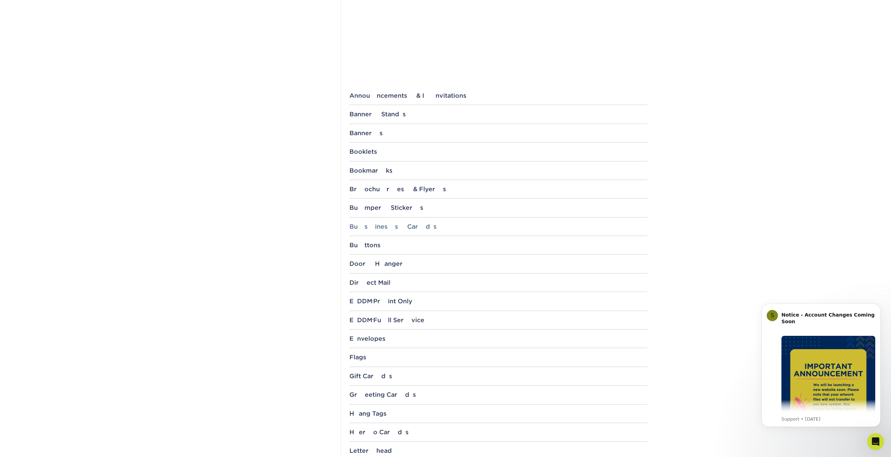
click at [383, 227] on div "Business Cards" at bounding box center [498, 226] width 298 height 7
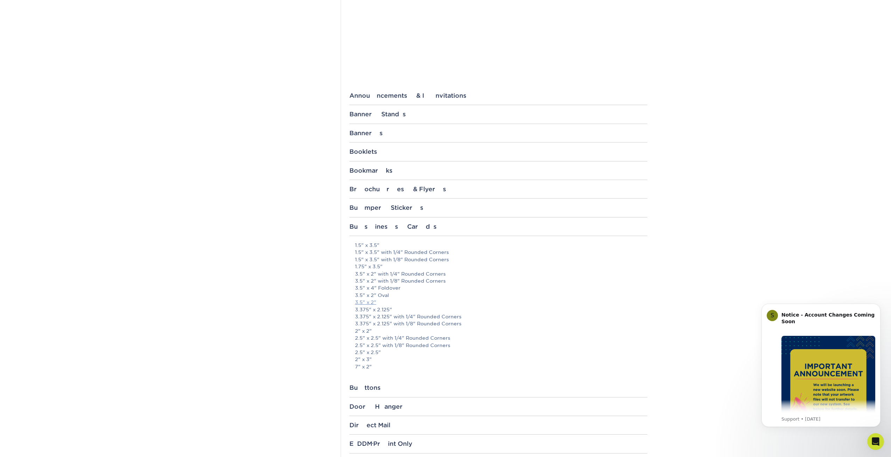
click at [367, 302] on link "3.5" x 2"" at bounding box center [365, 302] width 21 height 6
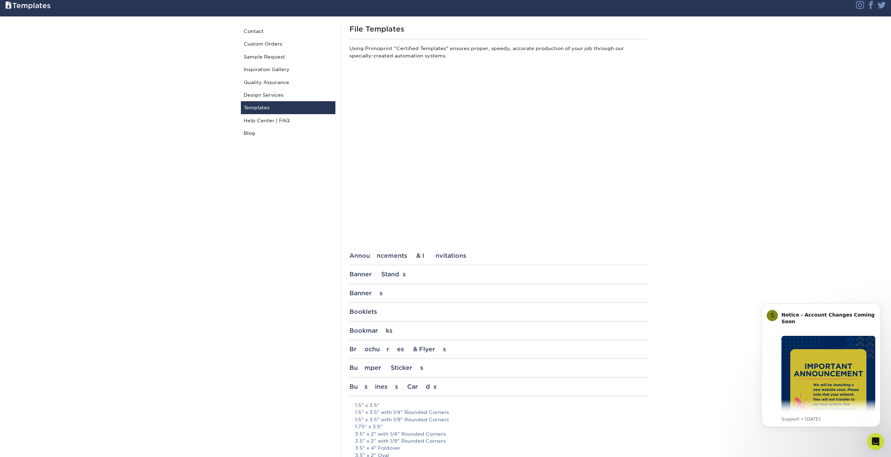
scroll to position [0, 0]
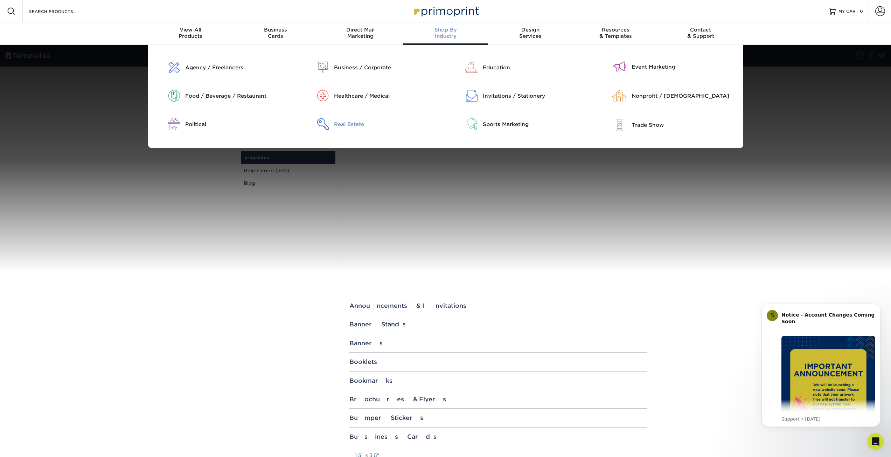
click at [356, 125] on div "Real Estate" at bounding box center [387, 124] width 106 height 8
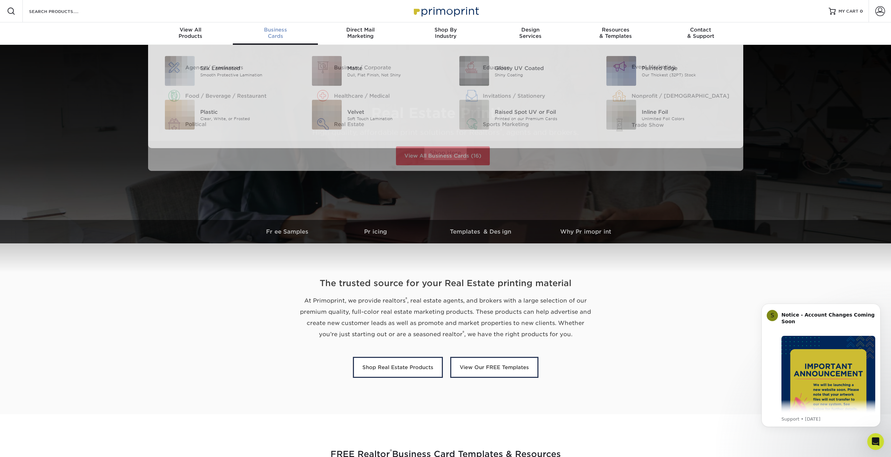
click at [275, 36] on div "Business Cards" at bounding box center [275, 33] width 85 height 13
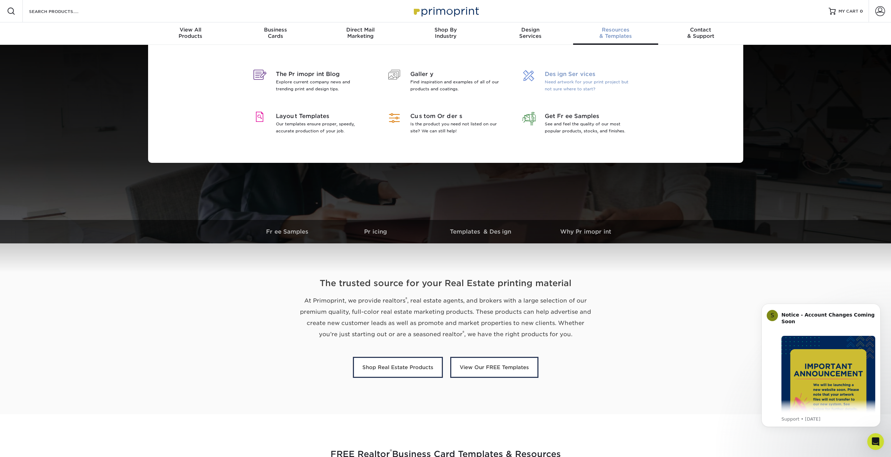
click at [578, 76] on span "Design Services" at bounding box center [590, 74] width 91 height 8
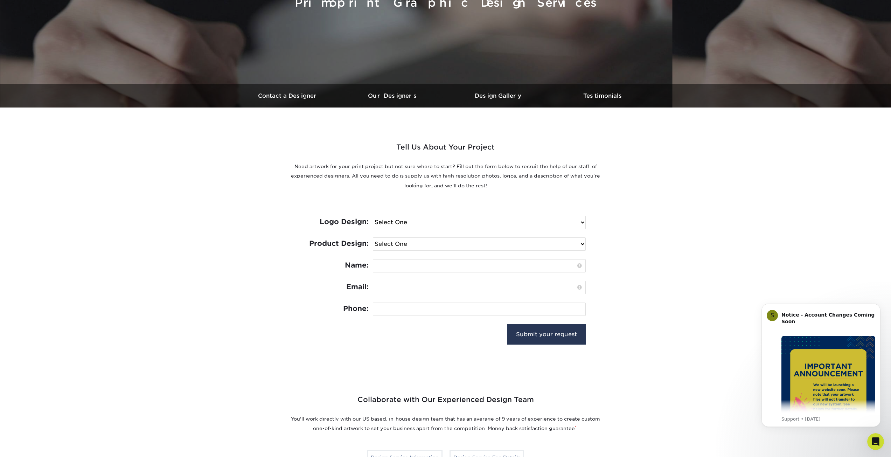
scroll to position [140, 0]
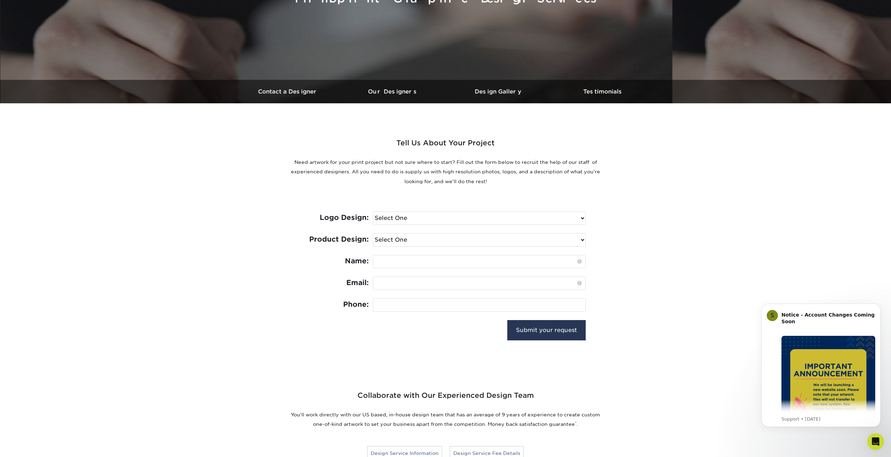
click at [578, 218] on select "Select One I need a logo design: $300 No thank you" at bounding box center [479, 218] width 212 height 13
select select "No Logo"
click at [373, 212] on select "Select One I need a logo design: $300 No thank you" at bounding box center [479, 218] width 212 height 13
click at [571, 235] on select "Select One Logo Design Only Design Edits Banner Design: $50.00 Bookmark Design:…" at bounding box center [479, 239] width 212 height 13
select select "Business Card - $100"
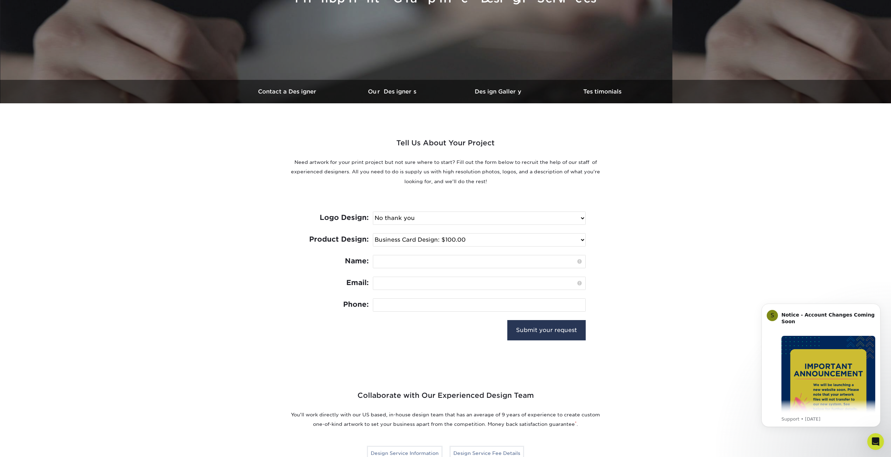
click at [373, 233] on select "Select One Logo Design Only Design Edits Banner Design: $50.00 Bookmark Design:…" at bounding box center [479, 239] width 212 height 13
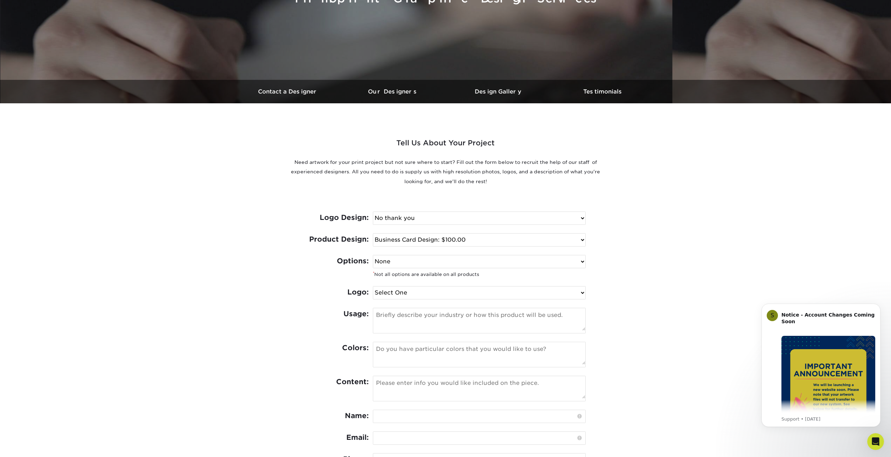
click at [554, 261] on select "None Spot UV Foil Spot UV & Foil" at bounding box center [479, 261] width 212 height 13
select select "Spot UV"
click at [373, 255] on select "None Spot UV Foil Spot UV & Foil" at bounding box center [479, 261] width 212 height 13
click at [551, 293] on select "Select One I can provide a logo in an .ai, .eps, or .pdf I have a logo but not …" at bounding box center [479, 292] width 212 height 13
select select "Has Logo"
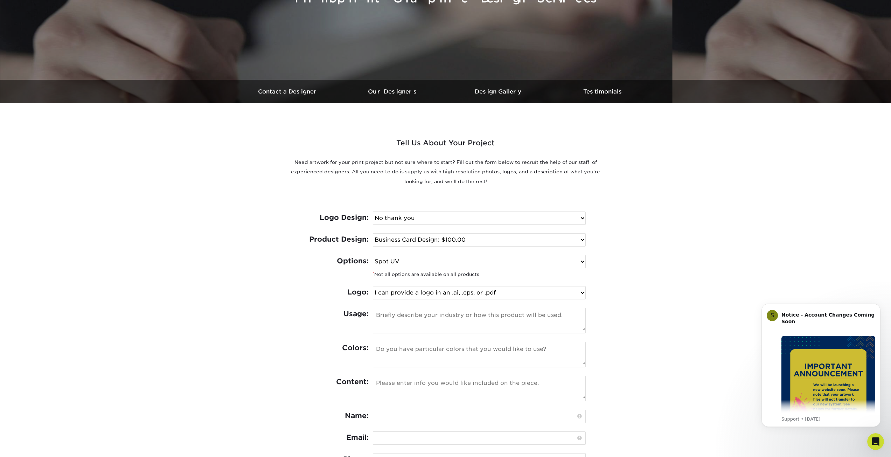
click at [373, 286] on select "Select One I can provide a logo in an .ai, .eps, or .pdf I have a logo but not …" at bounding box center [479, 292] width 212 height 13
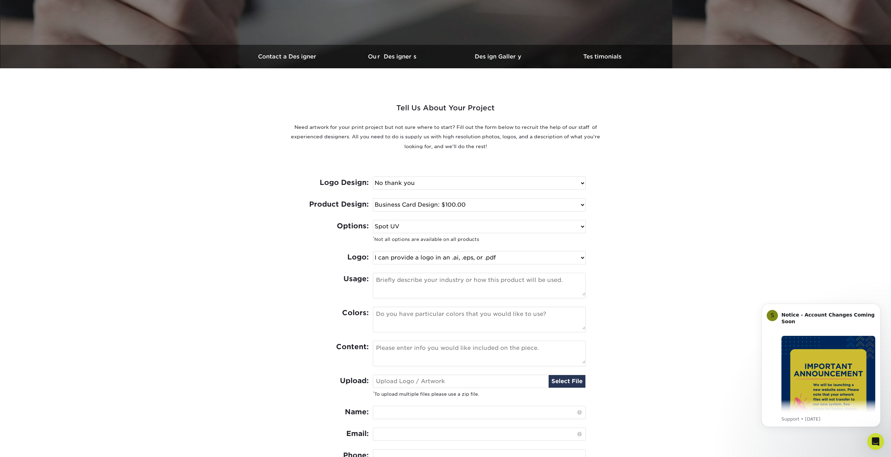
scroll to position [0, 0]
